Goal: Task Accomplishment & Management: Manage account settings

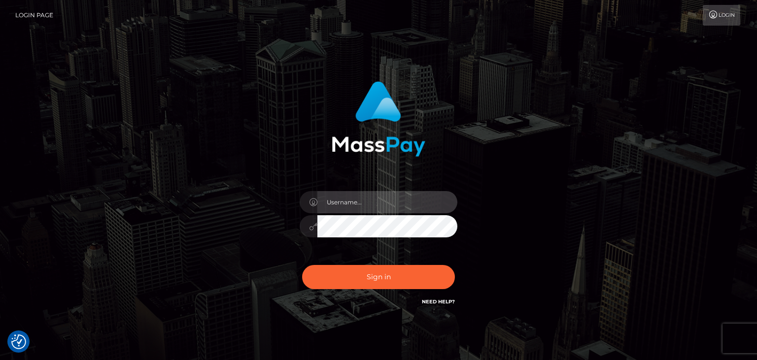
click at [366, 204] on input "text" at bounding box center [387, 202] width 140 height 22
type input "faisal_uplift"
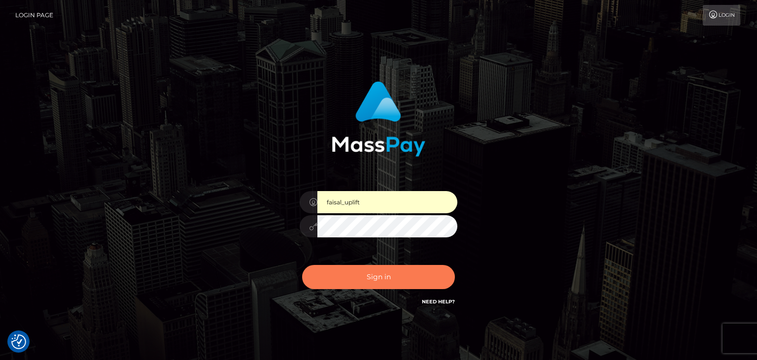
drag, startPoint x: 369, startPoint y: 290, endPoint x: 366, endPoint y: 285, distance: 6.4
click at [366, 285] on div "Sign in Need Help?" at bounding box center [378, 281] width 172 height 44
click at [366, 285] on button "Sign in" at bounding box center [378, 277] width 153 height 24
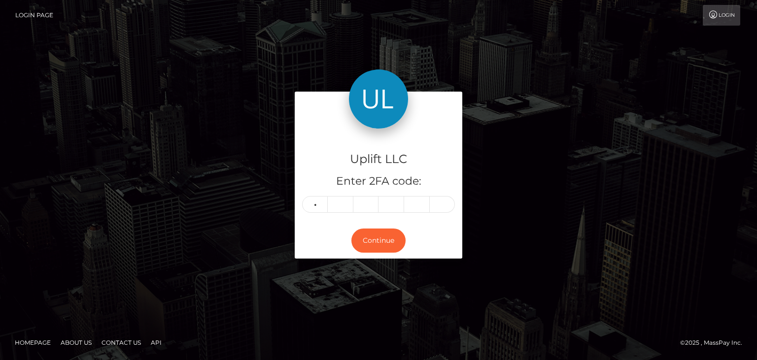
type input "5"
type input "2"
type input "1"
type input "7"
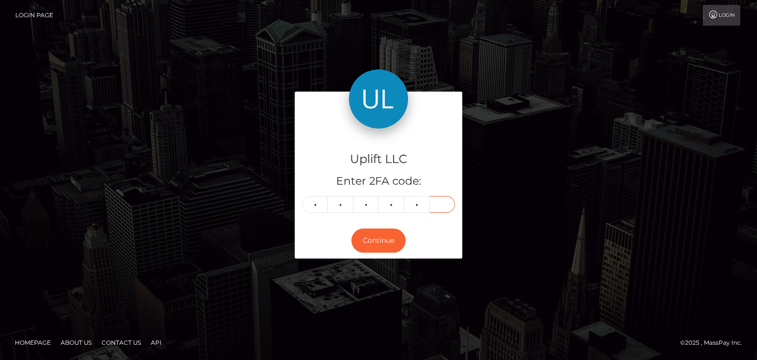
type input "2"
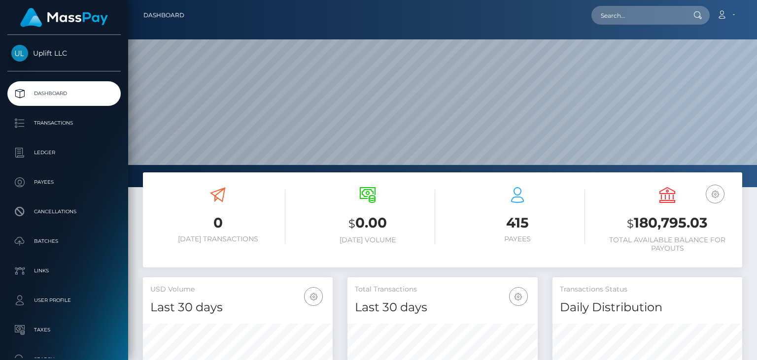
scroll to position [174, 189]
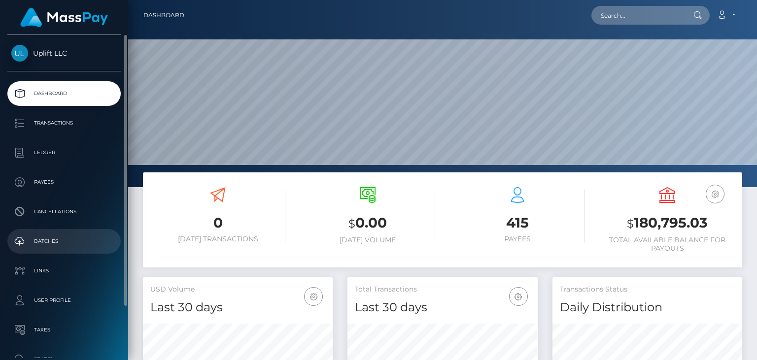
click at [60, 241] on p "Batches" at bounding box center [63, 241] width 105 height 15
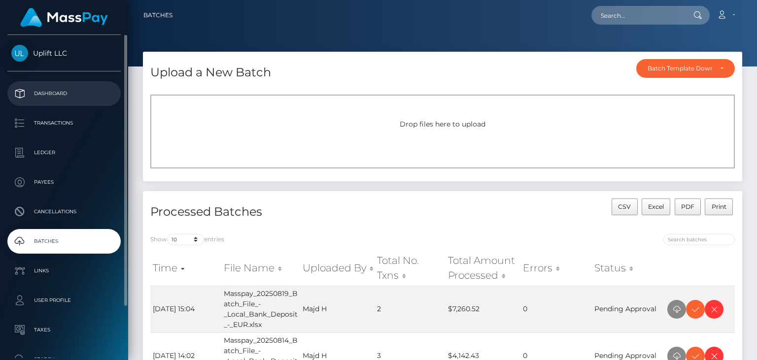
click at [72, 92] on p "Dashboard" at bounding box center [63, 93] width 105 height 15
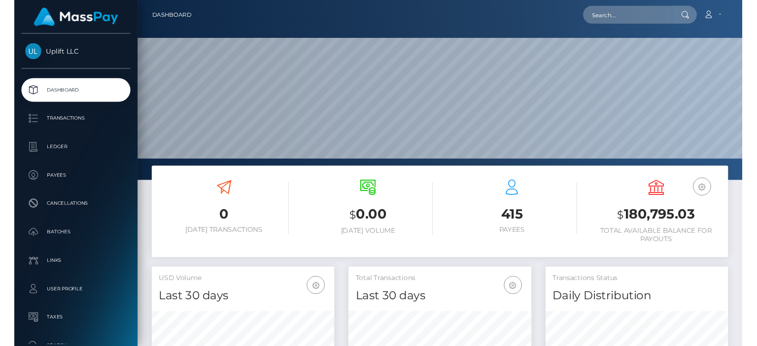
scroll to position [174, 189]
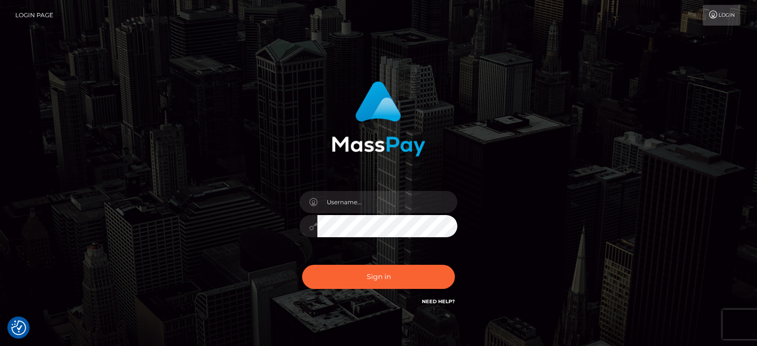
checkbox input "true"
